Goal: Go to known website: Access a specific website the user already knows

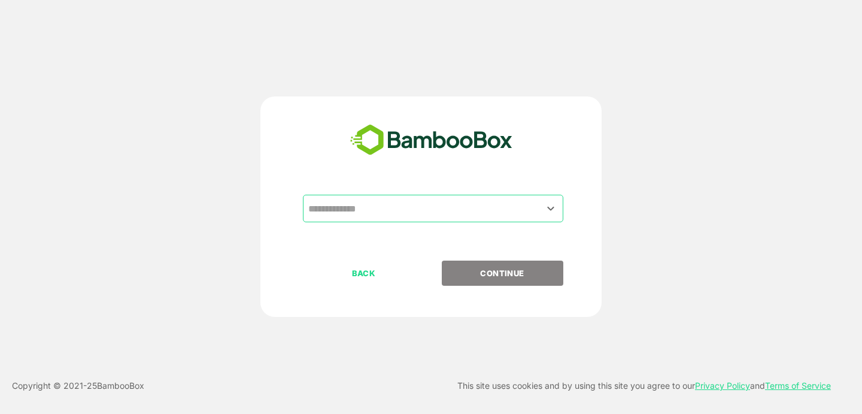
click at [358, 214] on input "text" at bounding box center [433, 208] width 256 height 23
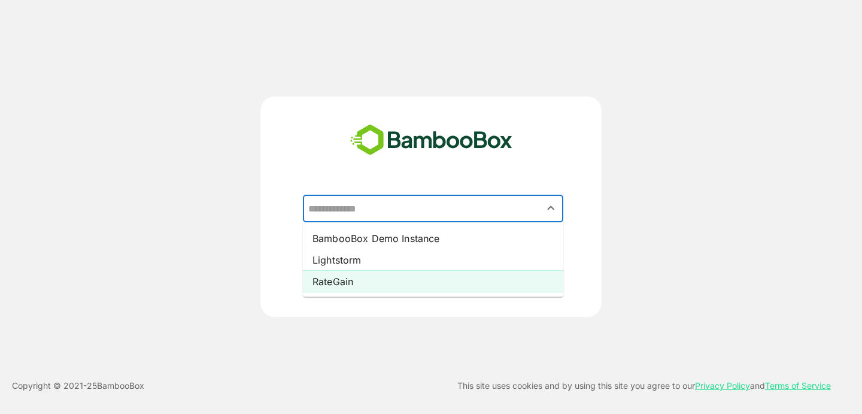
click at [351, 277] on li "RateGain" at bounding box center [433, 282] width 260 height 22
type input "********"
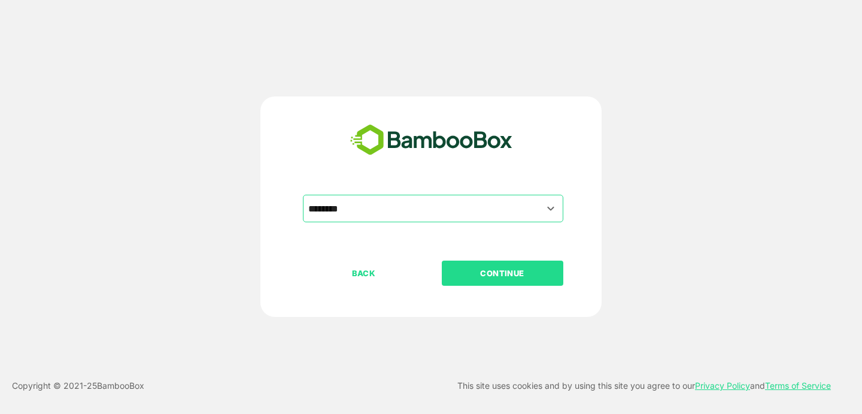
click at [512, 277] on p "CONTINUE" at bounding box center [503, 272] width 120 height 13
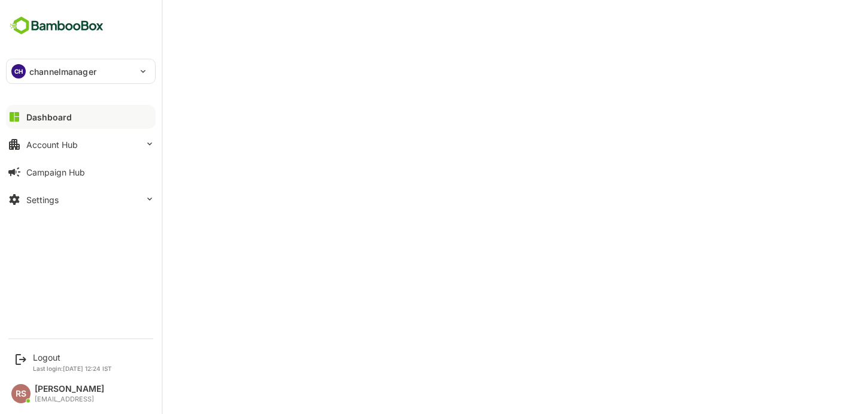
click at [14, 66] on div "CH" at bounding box center [18, 71] width 14 height 14
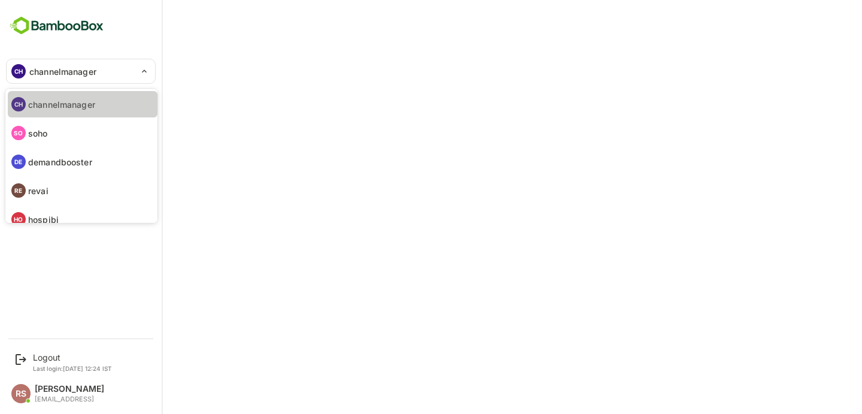
click at [82, 98] on p "channelmanager" at bounding box center [61, 104] width 67 height 13
